Goal: Information Seeking & Learning: Learn about a topic

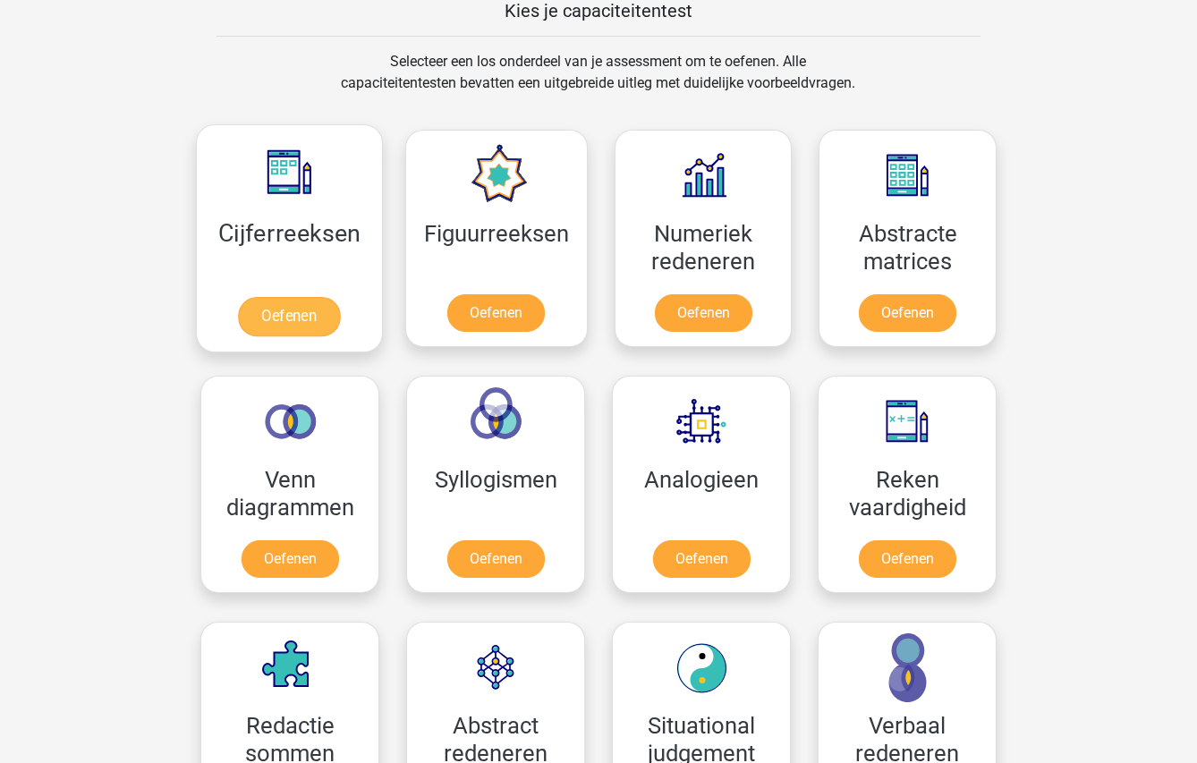
scroll to position [707, 0]
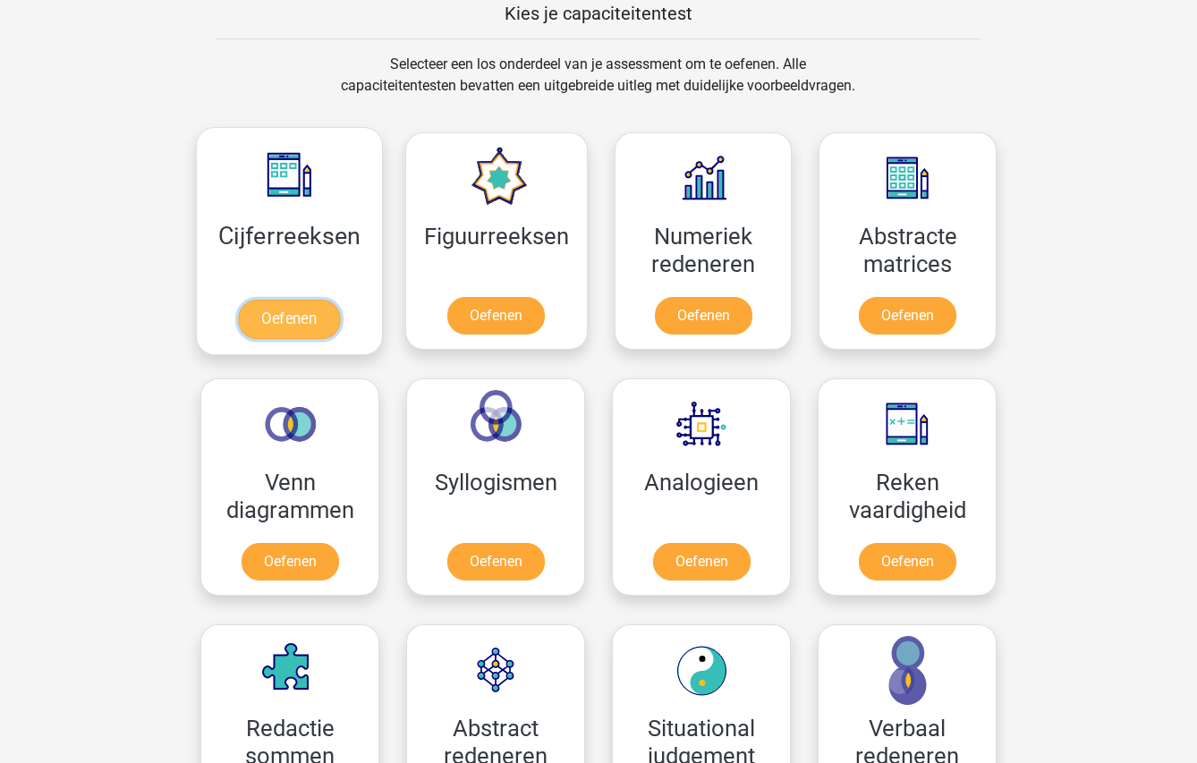
click at [283, 311] on link "Oefenen" at bounding box center [289, 319] width 102 height 39
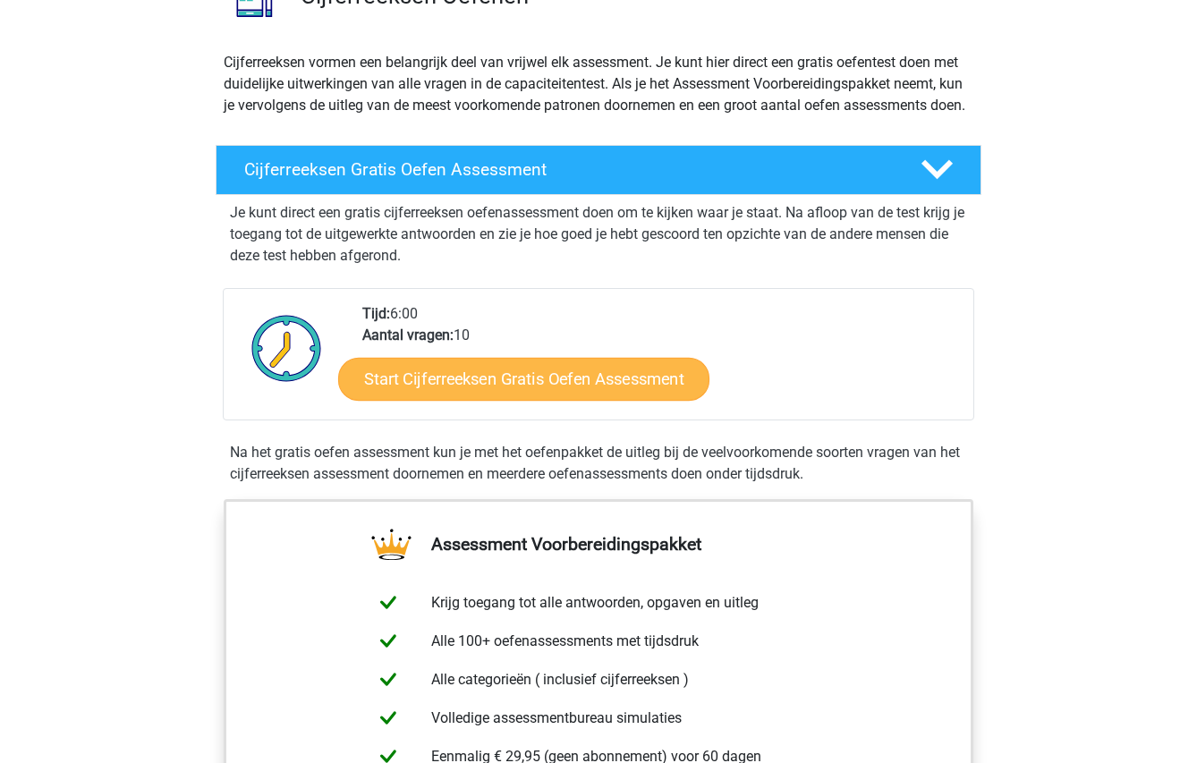
scroll to position [164, 0]
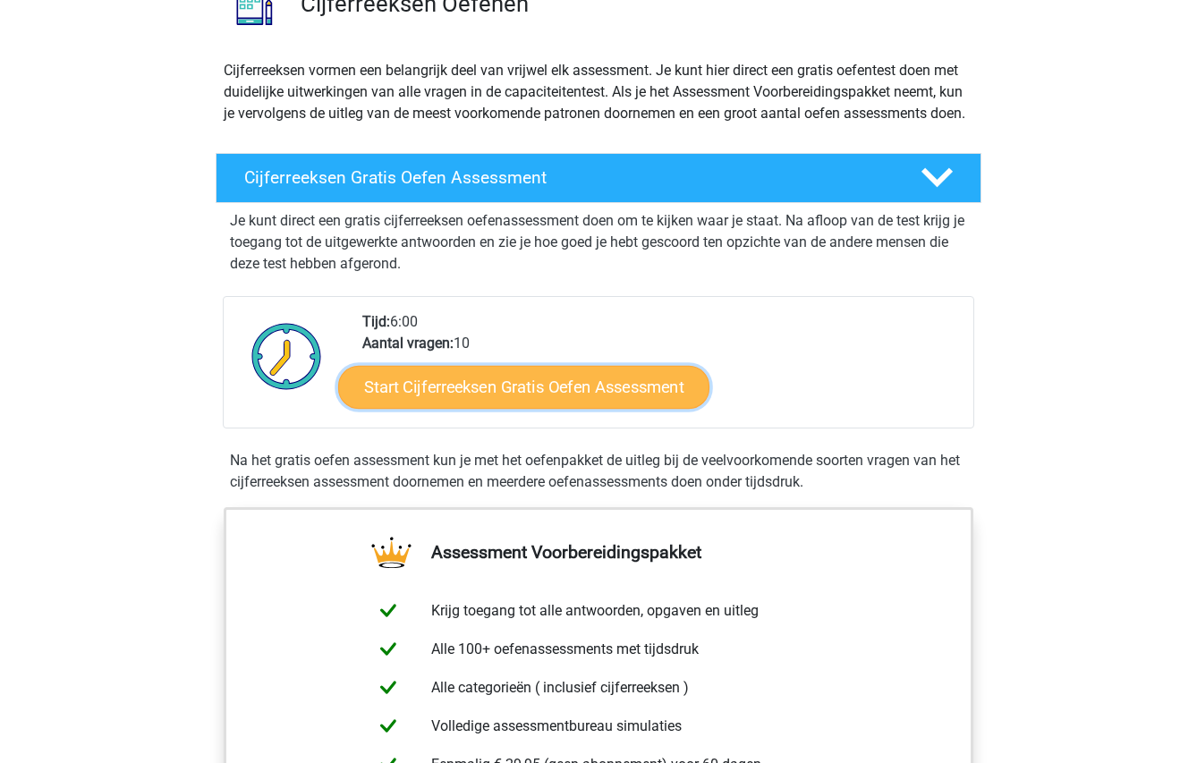
click at [496, 406] on link "Start Cijferreeksen Gratis Oefen Assessment" at bounding box center [523, 386] width 371 height 43
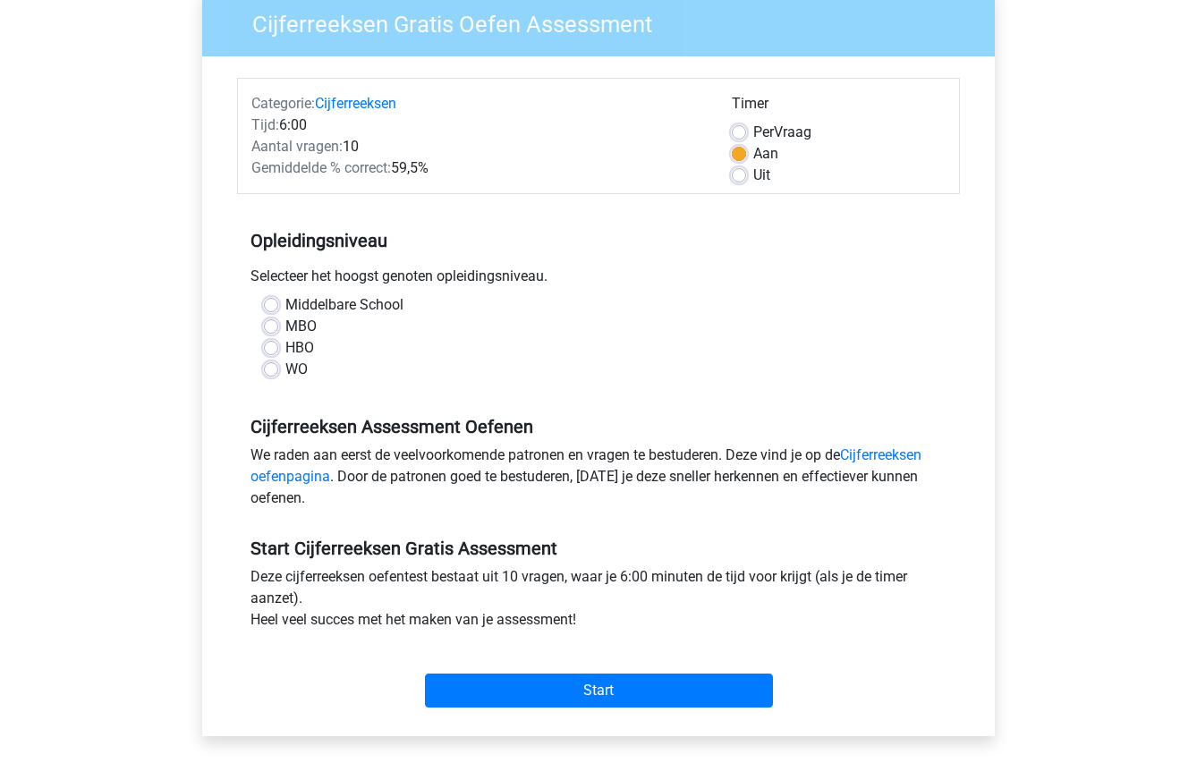
scroll to position [160, 0]
